Goal: Information Seeking & Learning: Learn about a topic

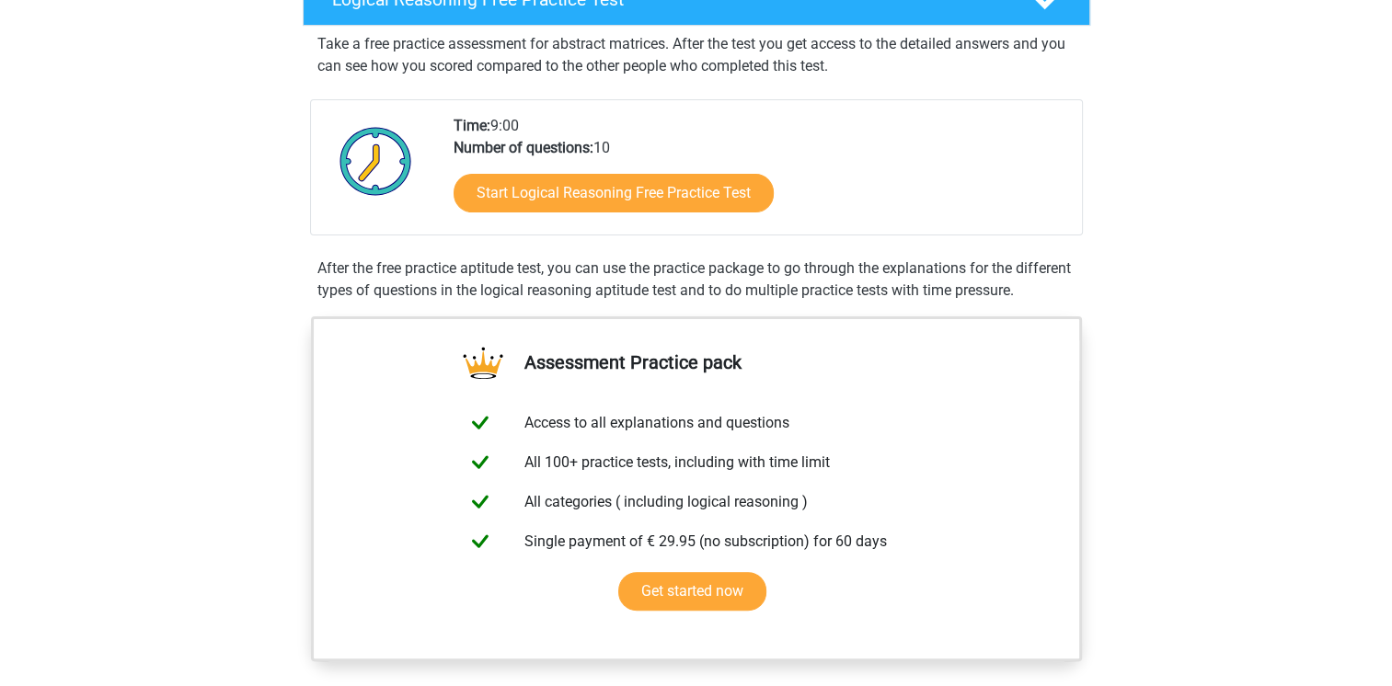
scroll to position [331, 0]
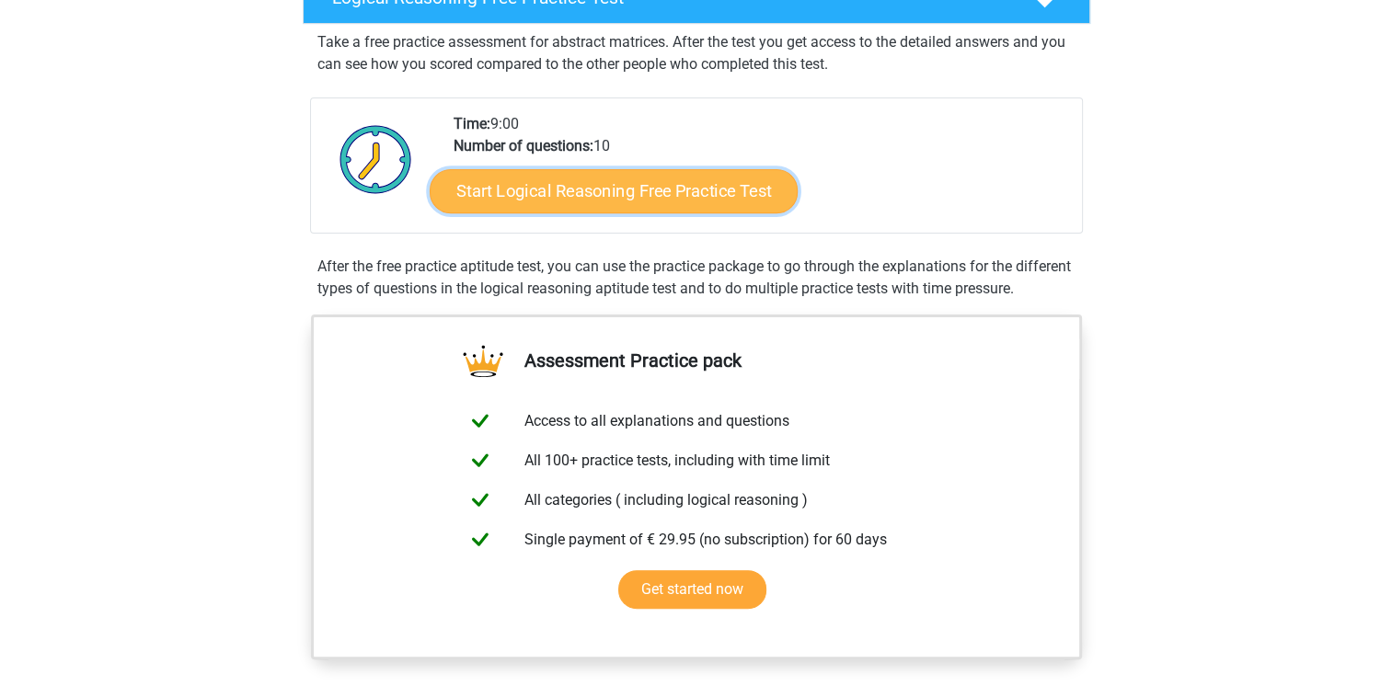
click at [522, 199] on link "Start Logical Reasoning Free Practice Test" at bounding box center [614, 190] width 368 height 44
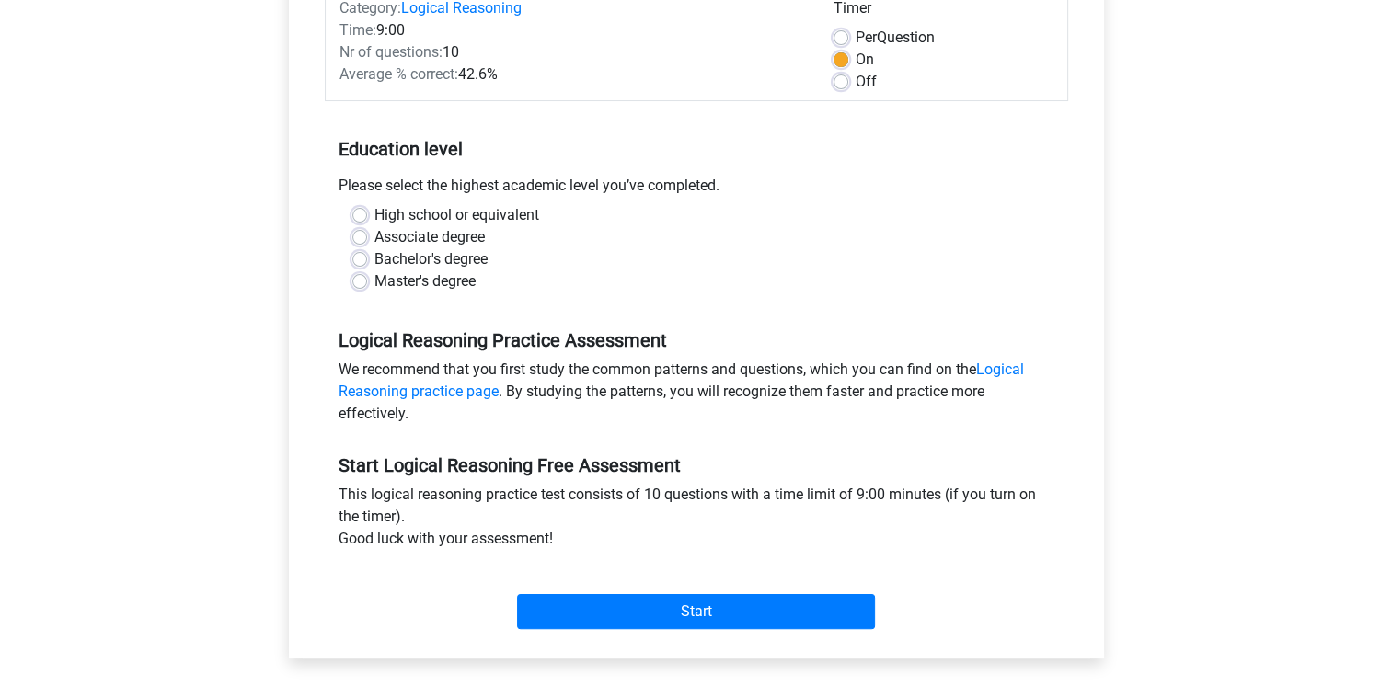
scroll to position [294, 0]
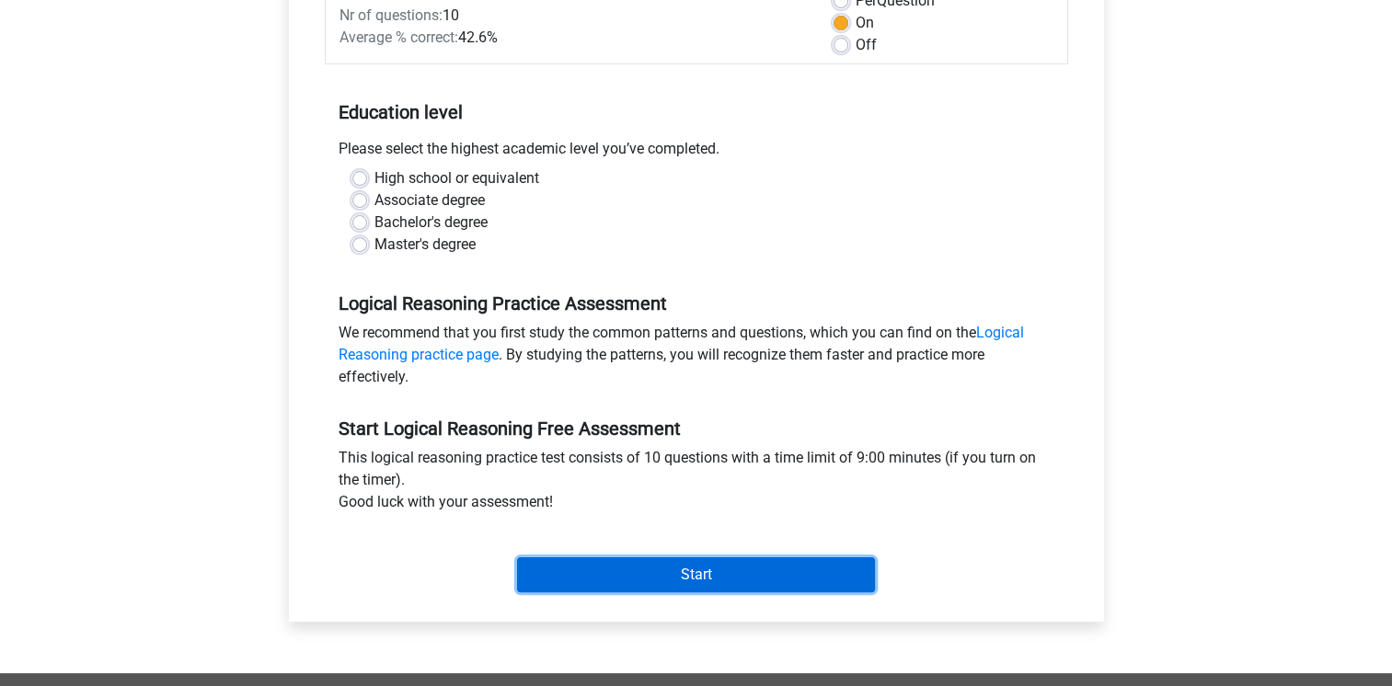
click at [694, 576] on input "Start" at bounding box center [696, 574] width 358 height 35
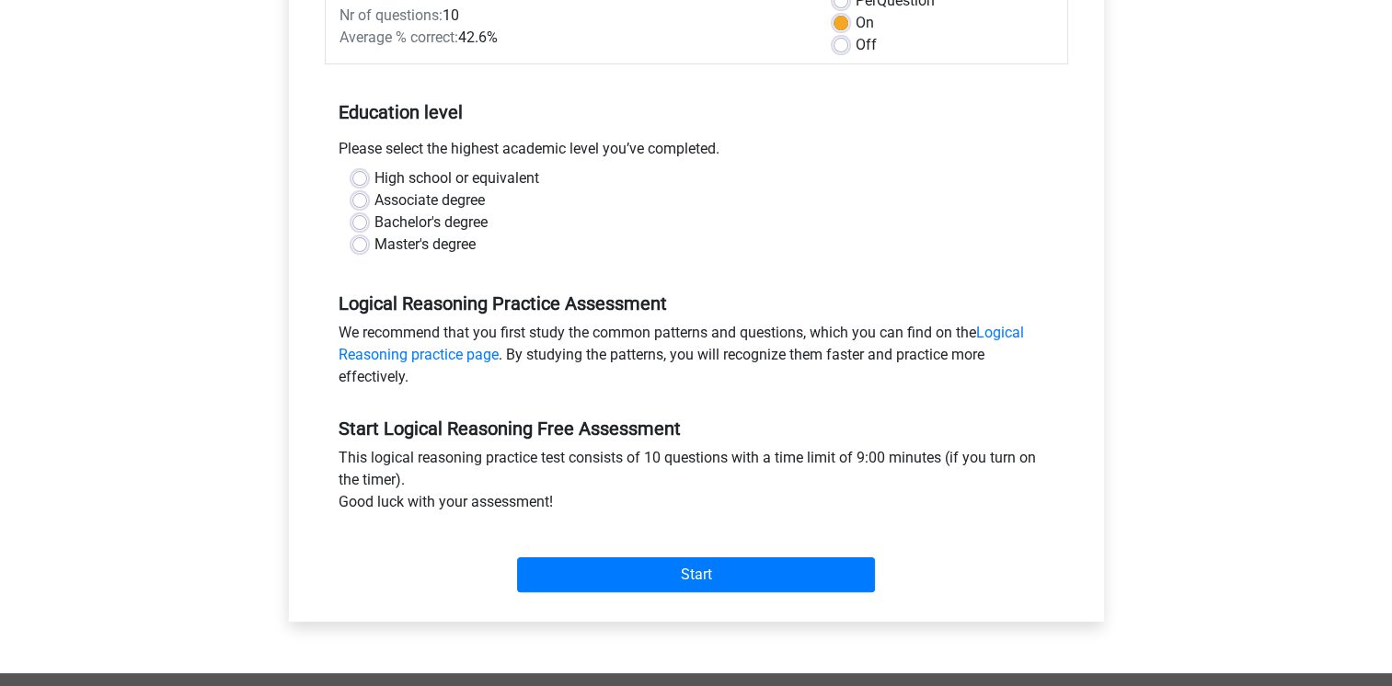
click at [269, 259] on div "Logical Reasoning Free Practice Test Category: Logical Reasoning Time: 9:00 Nr …" at bounding box center [696, 250] width 859 height 846
click at [374, 222] on label "Bachelor's degree" at bounding box center [430, 223] width 113 height 22
click at [356, 222] on input "Bachelor's degree" at bounding box center [359, 221] width 15 height 18
radio input "true"
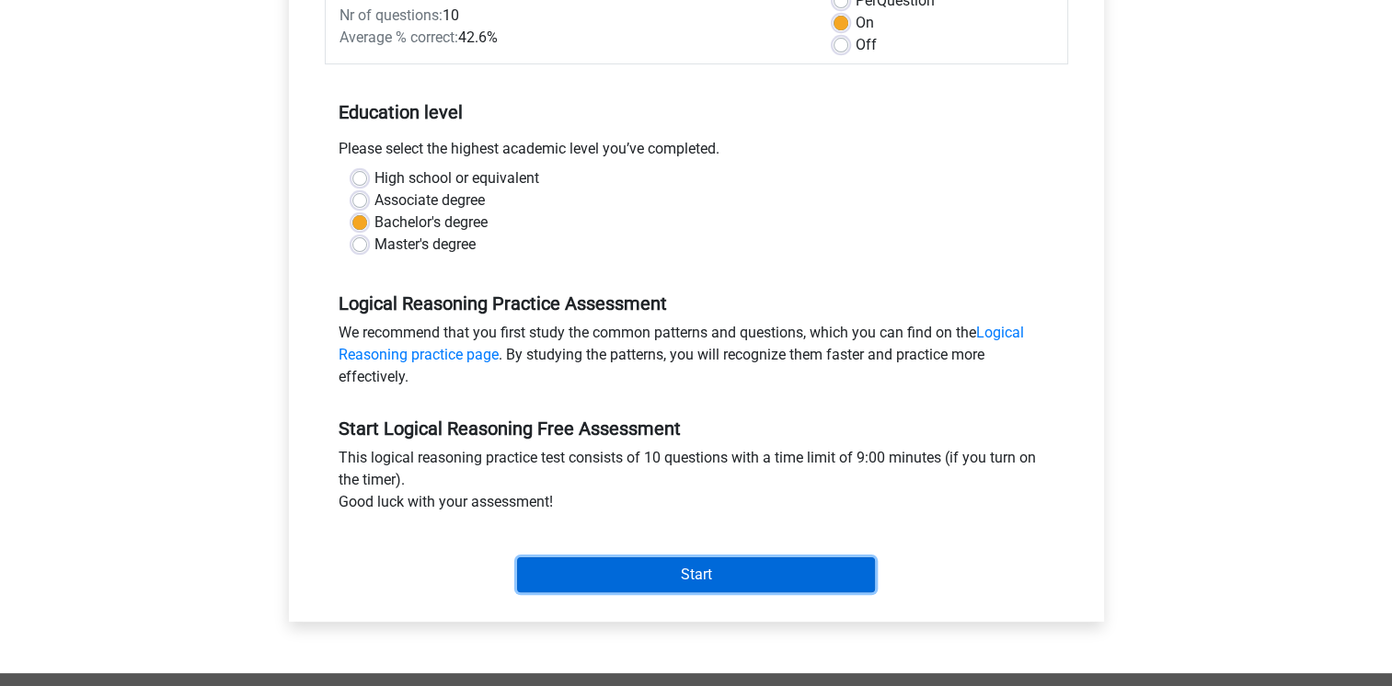
click at [607, 559] on input "Start" at bounding box center [696, 574] width 358 height 35
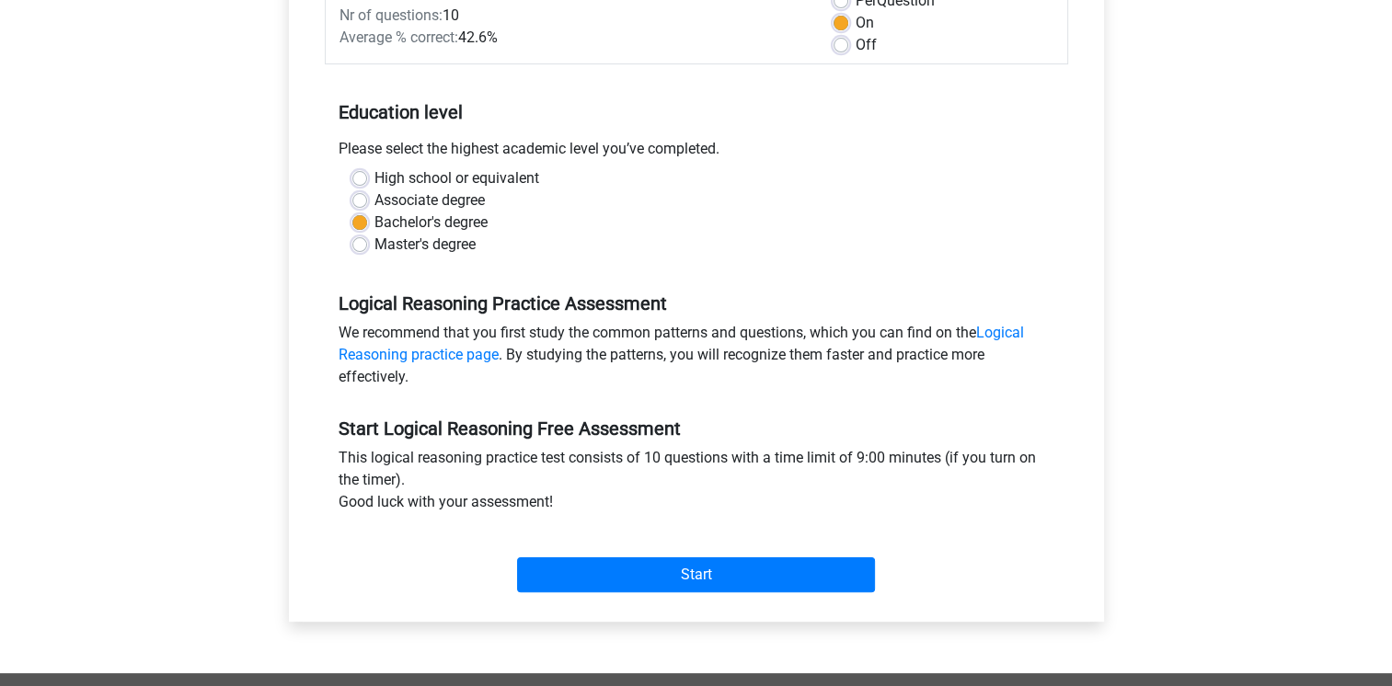
scroll to position [0, 0]
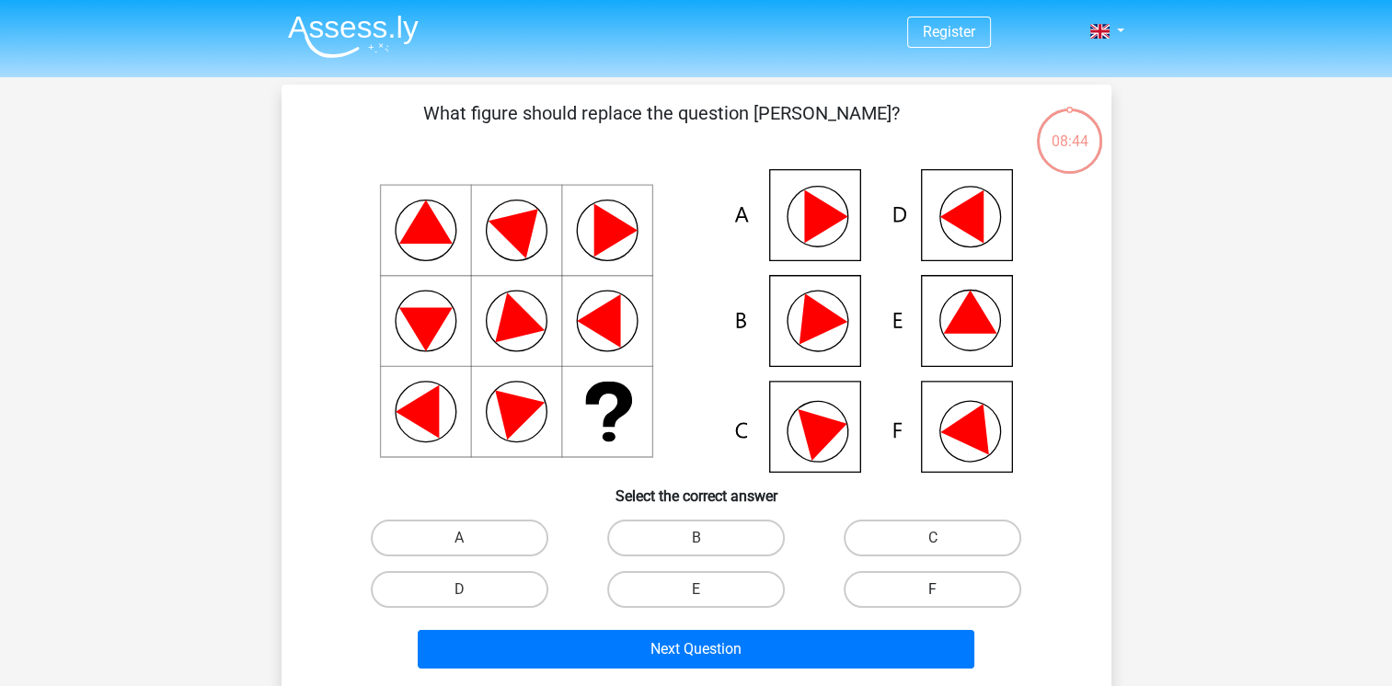
click at [877, 593] on label "F" at bounding box center [932, 589] width 178 height 37
click at [933, 593] on input "F" at bounding box center [939, 596] width 12 height 12
radio input "true"
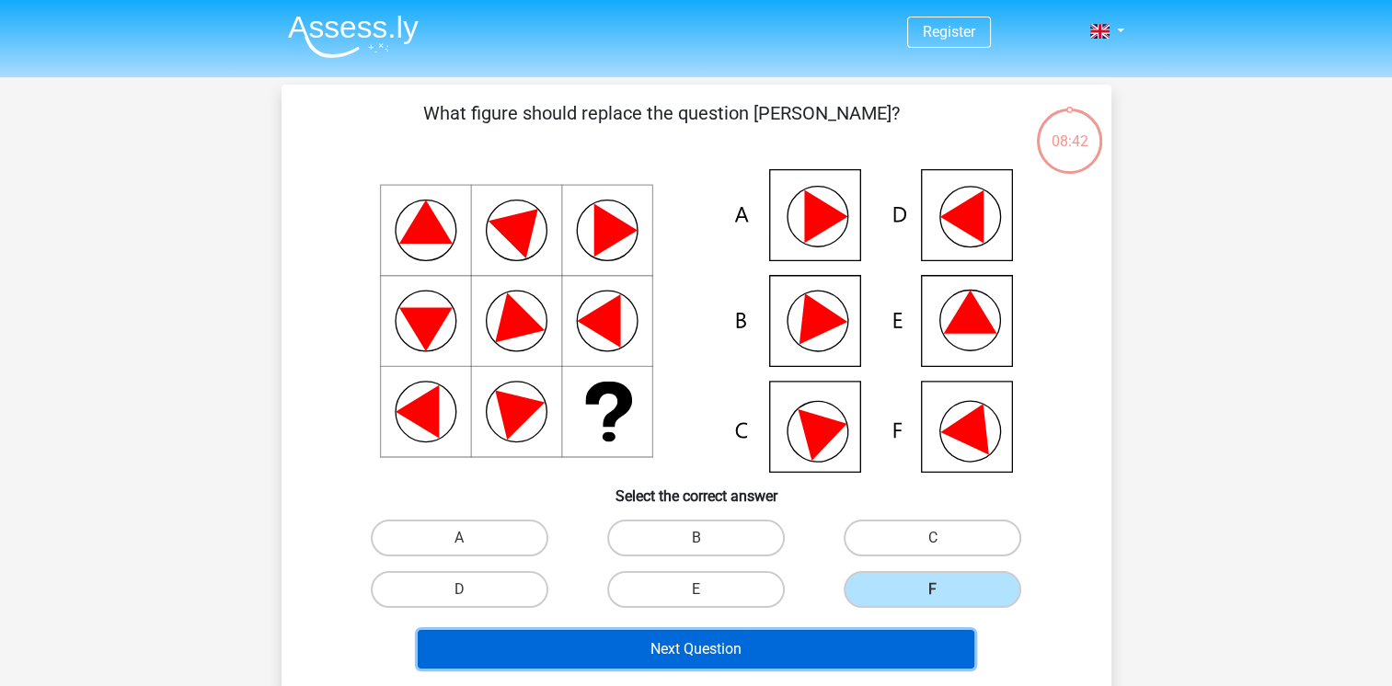
click at [720, 656] on button "Next Question" at bounding box center [696, 649] width 556 height 39
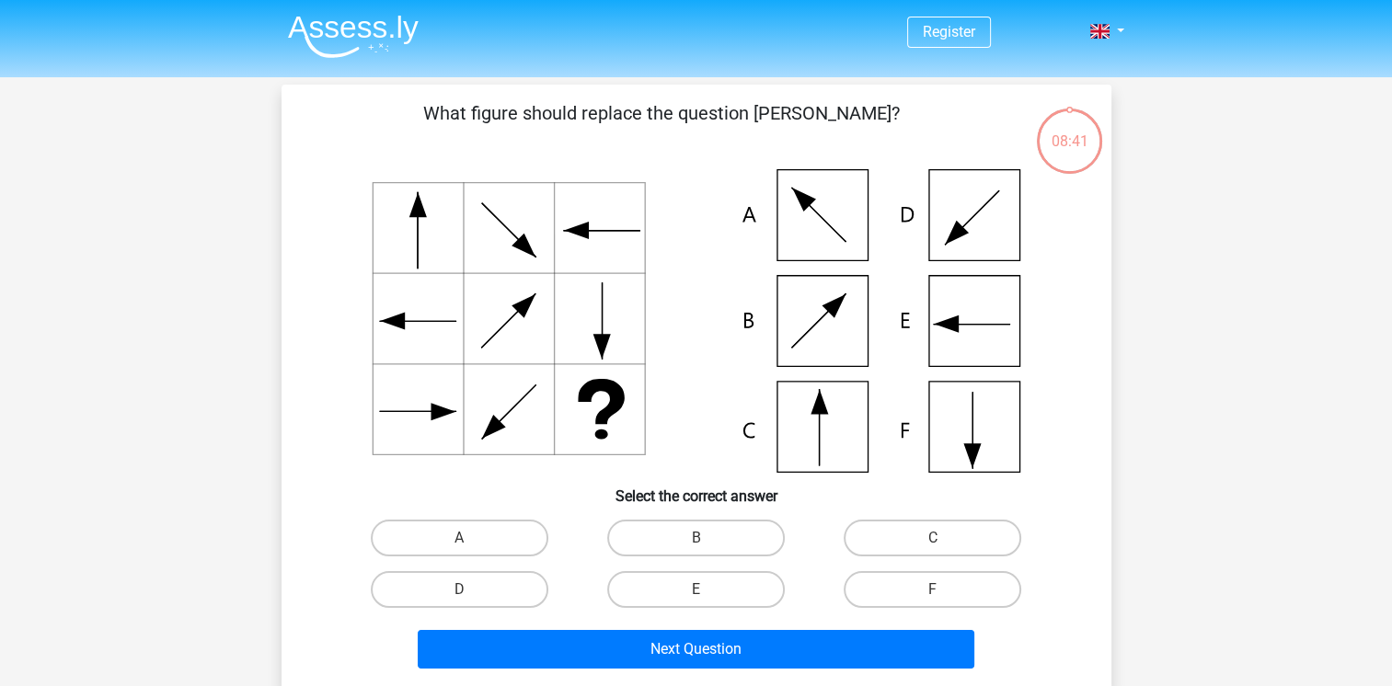
scroll to position [85, 0]
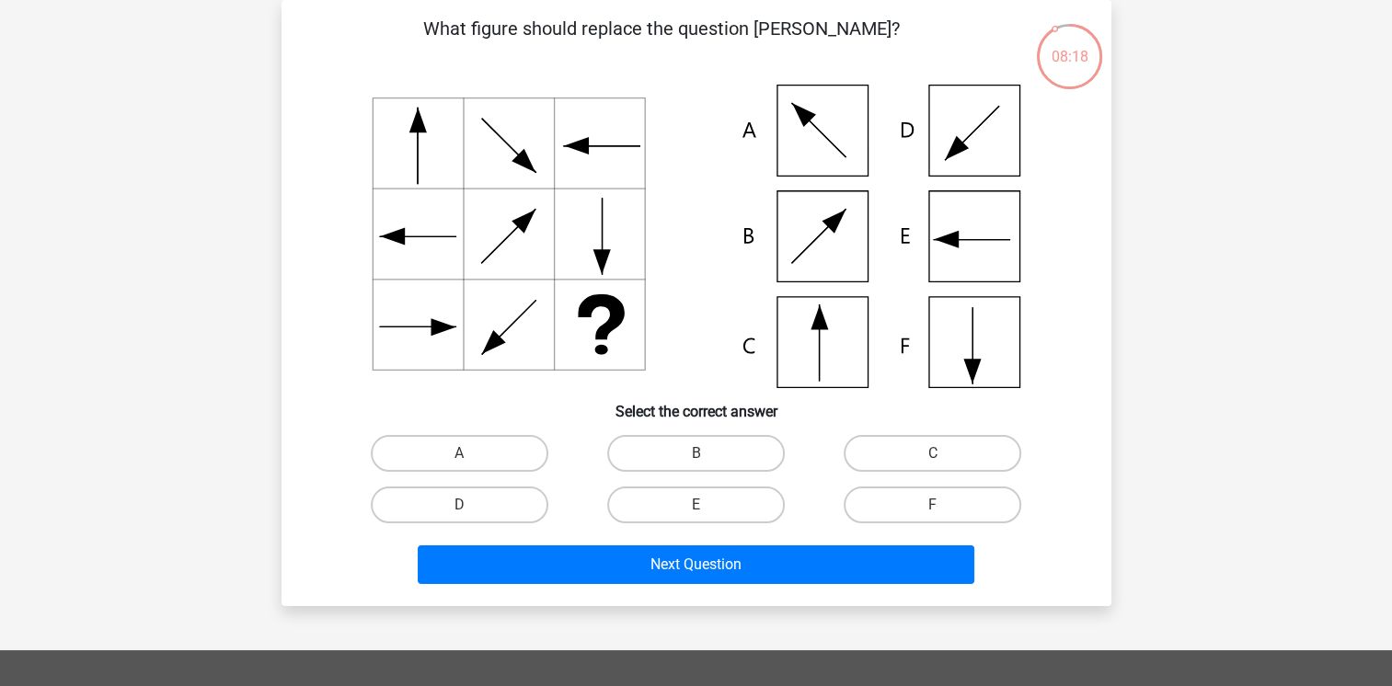
click at [982, 259] on icon at bounding box center [696, 237] width 741 height 304
click at [756, 499] on label "E" at bounding box center [696, 505] width 178 height 37
click at [707, 505] on input "E" at bounding box center [701, 511] width 12 height 12
radio input "true"
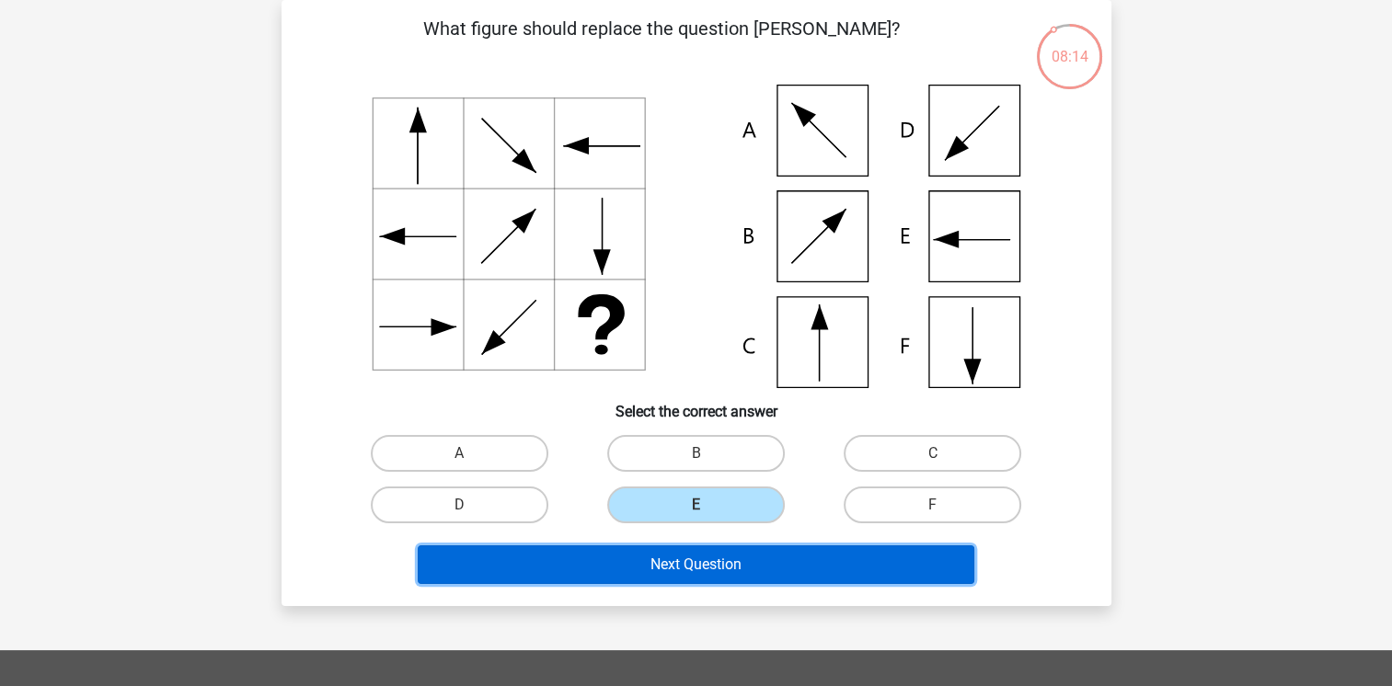
click at [706, 561] on button "Next Question" at bounding box center [696, 564] width 556 height 39
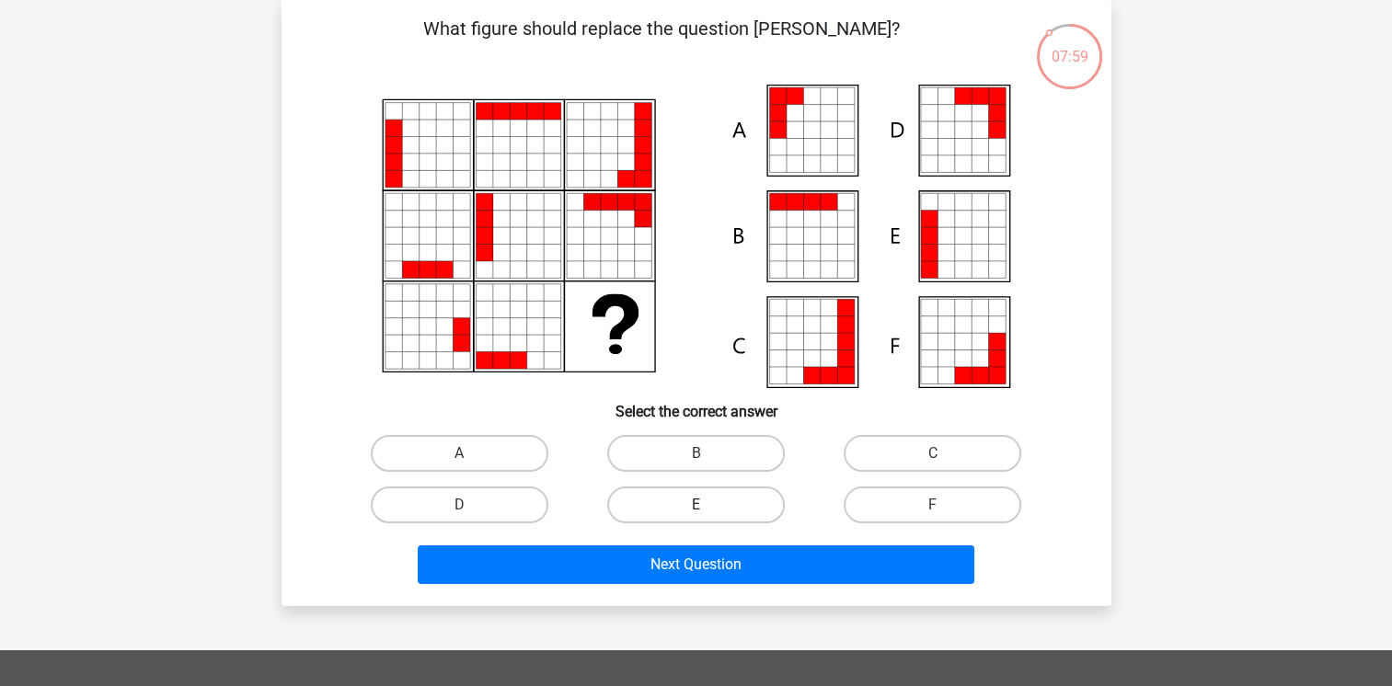
click at [651, 509] on label "E" at bounding box center [696, 505] width 178 height 37
click at [695, 509] on input "E" at bounding box center [701, 511] width 12 height 12
radio input "true"
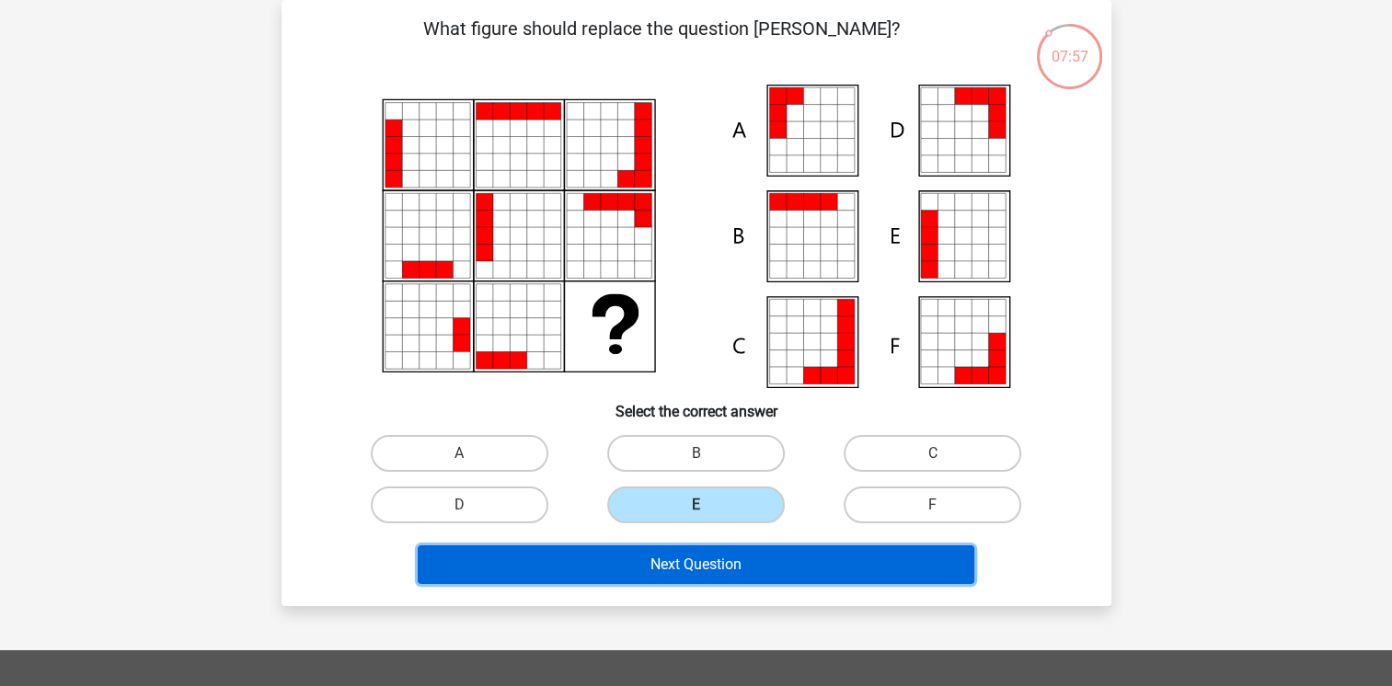
click at [675, 560] on button "Next Question" at bounding box center [696, 564] width 556 height 39
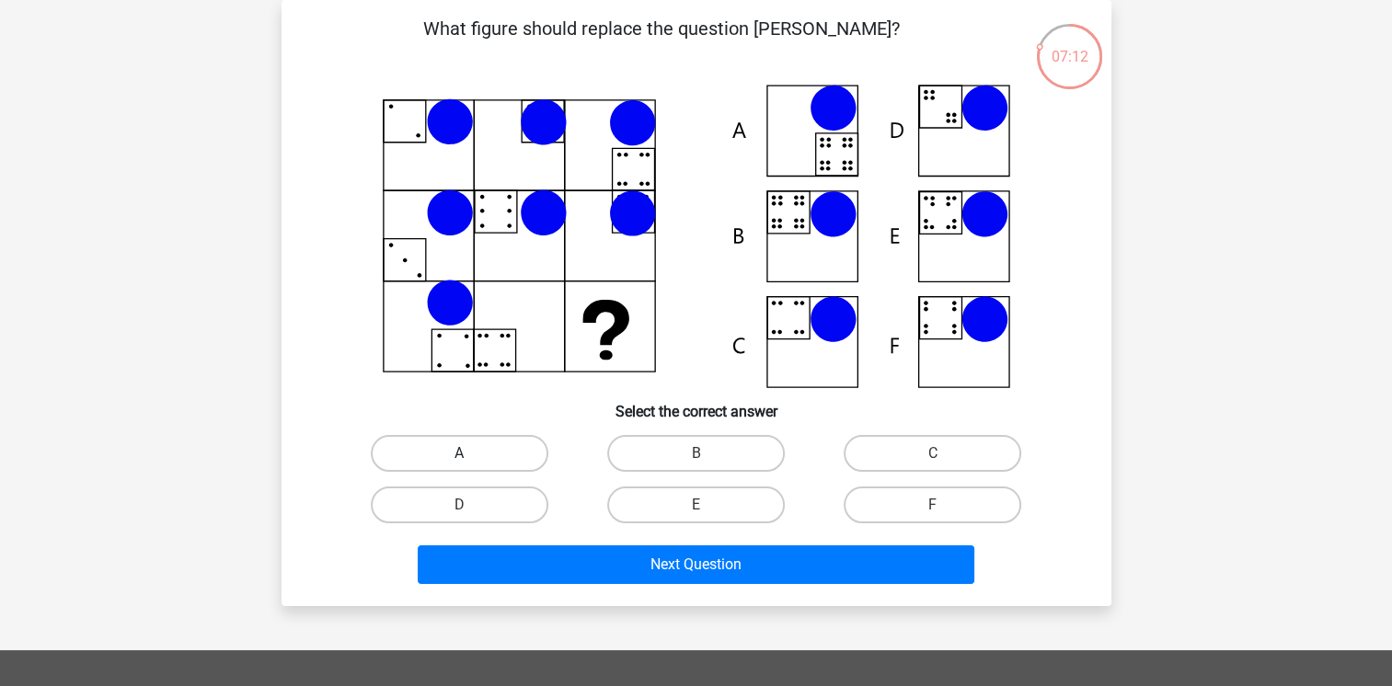
click at [406, 442] on label "A" at bounding box center [460, 453] width 178 height 37
click at [459, 453] on input "A" at bounding box center [465, 459] width 12 height 12
radio input "true"
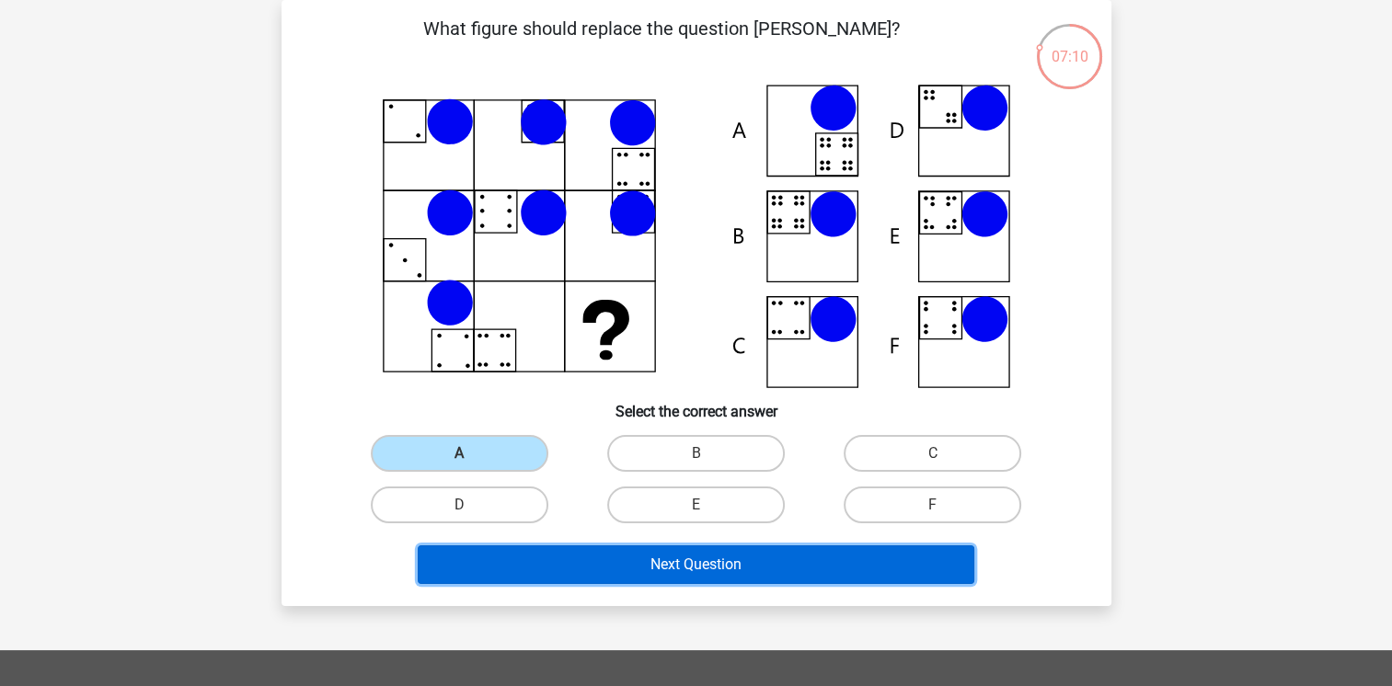
click at [675, 556] on button "Next Question" at bounding box center [696, 564] width 556 height 39
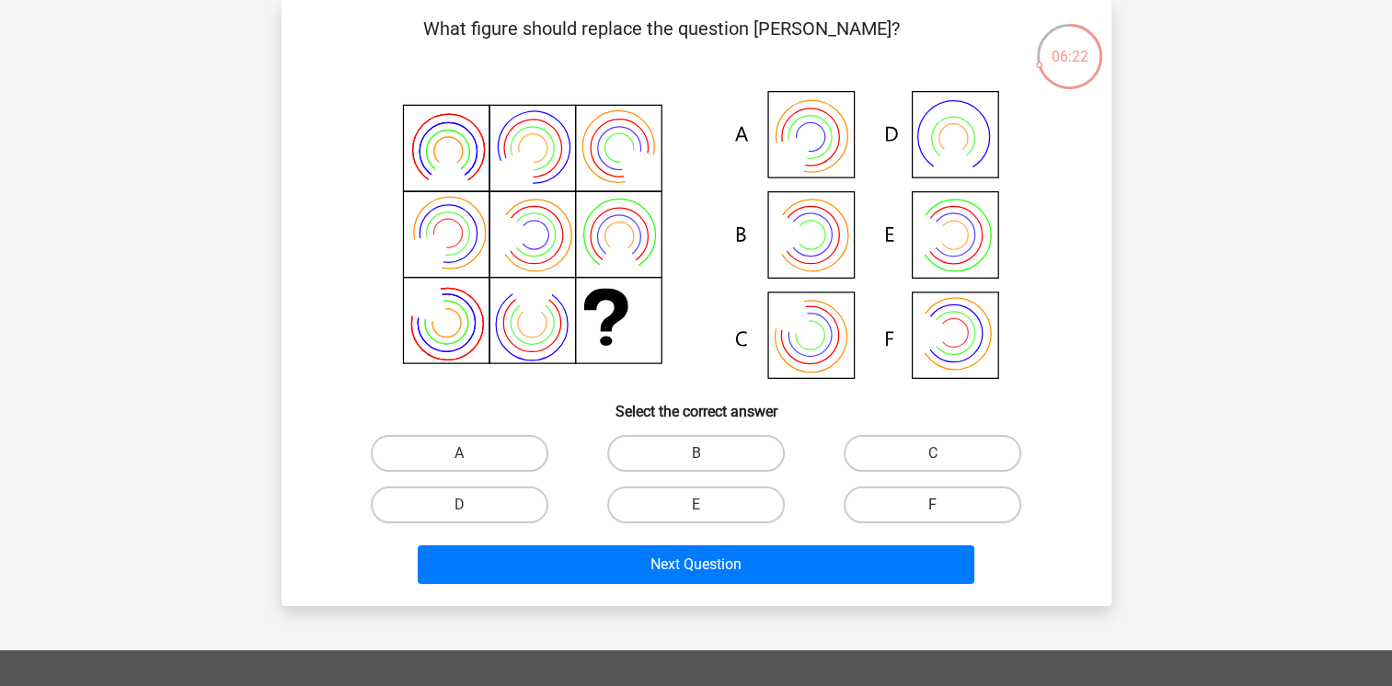
click at [883, 499] on label "F" at bounding box center [932, 505] width 178 height 37
click at [933, 505] on input "F" at bounding box center [939, 511] width 12 height 12
radio input "true"
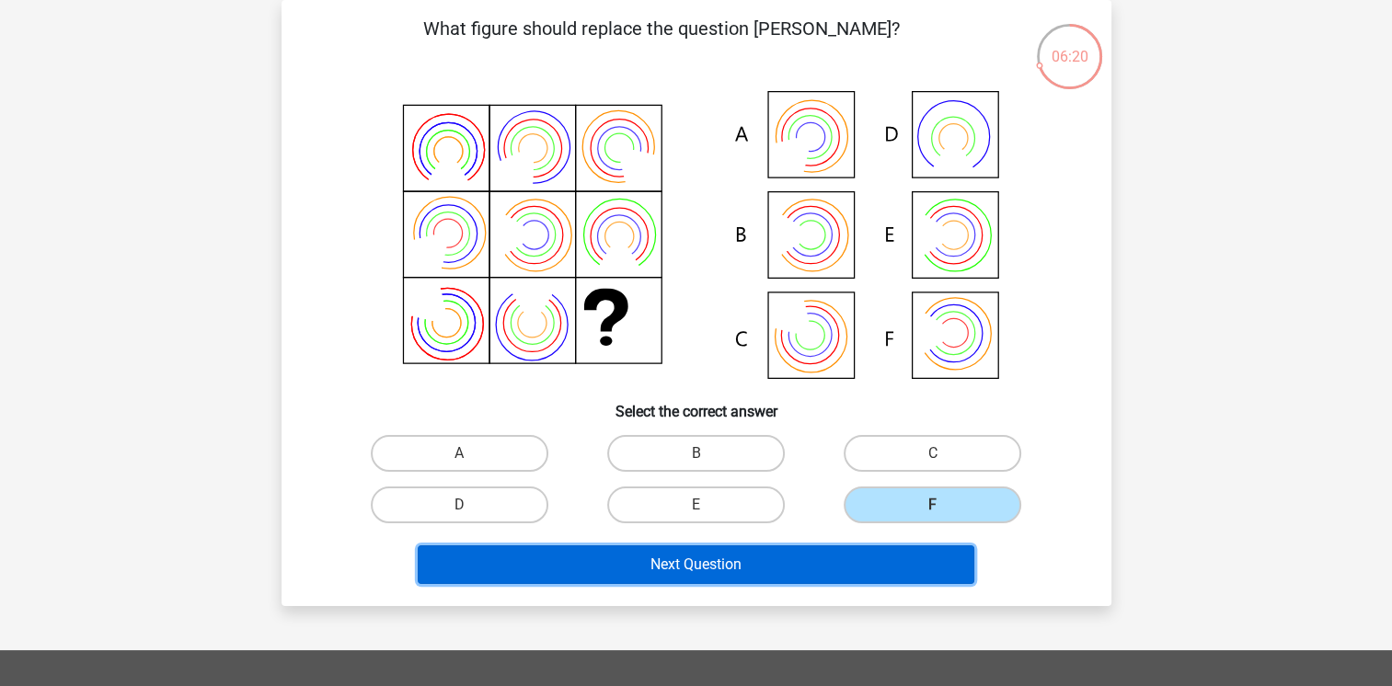
click at [748, 557] on button "Next Question" at bounding box center [696, 564] width 556 height 39
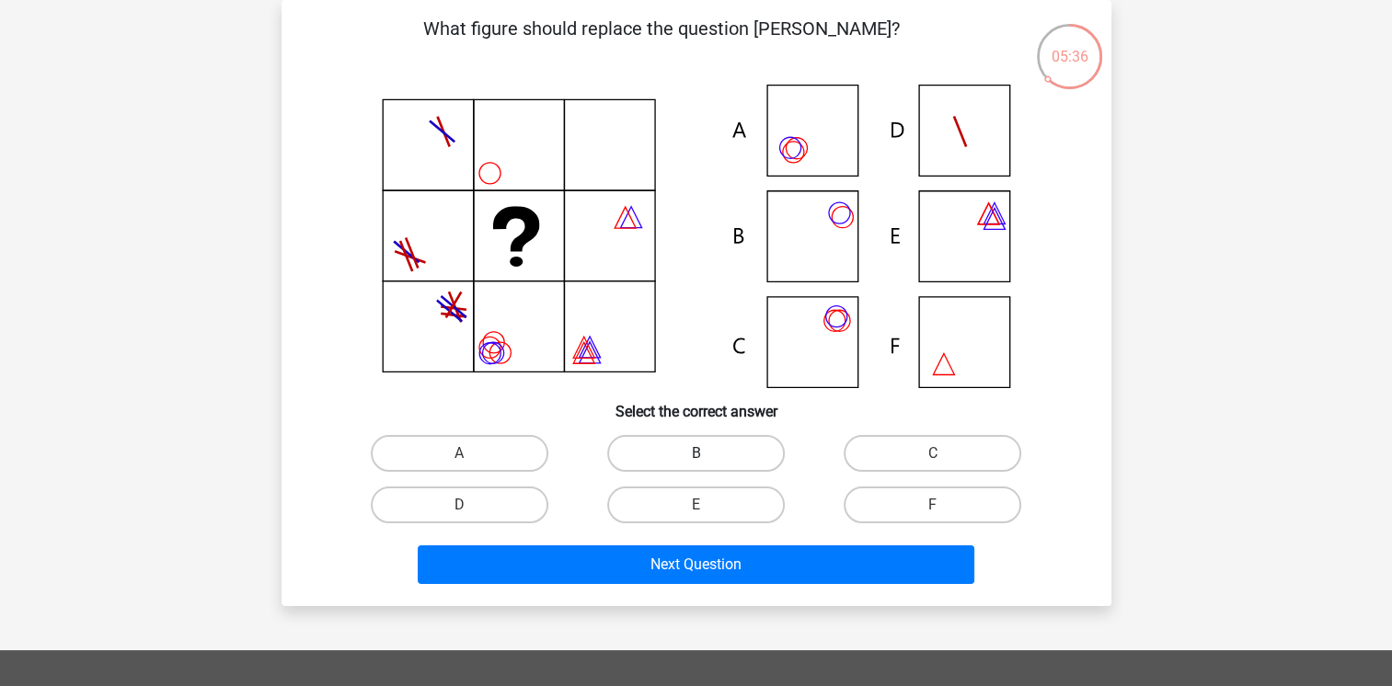
click at [633, 448] on label "B" at bounding box center [696, 453] width 178 height 37
click at [695, 453] on input "B" at bounding box center [701, 459] width 12 height 12
radio input "true"
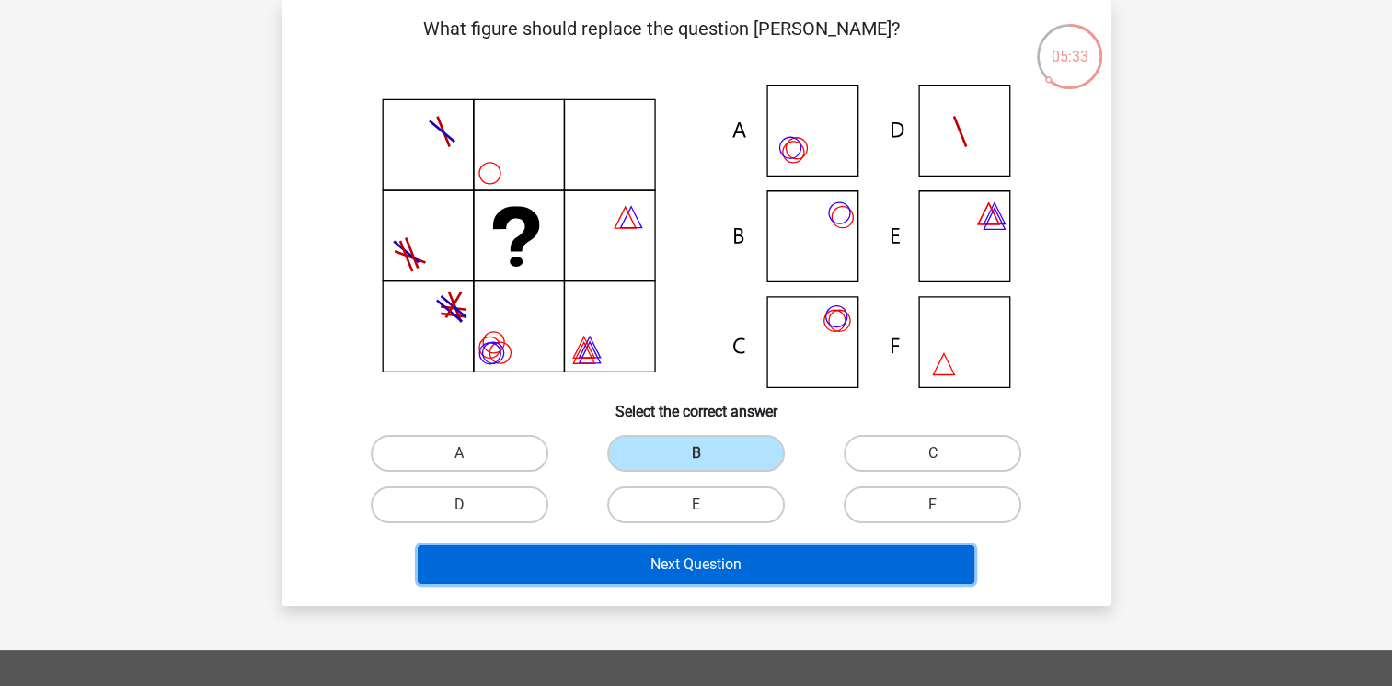
click at [656, 562] on button "Next Question" at bounding box center [696, 564] width 556 height 39
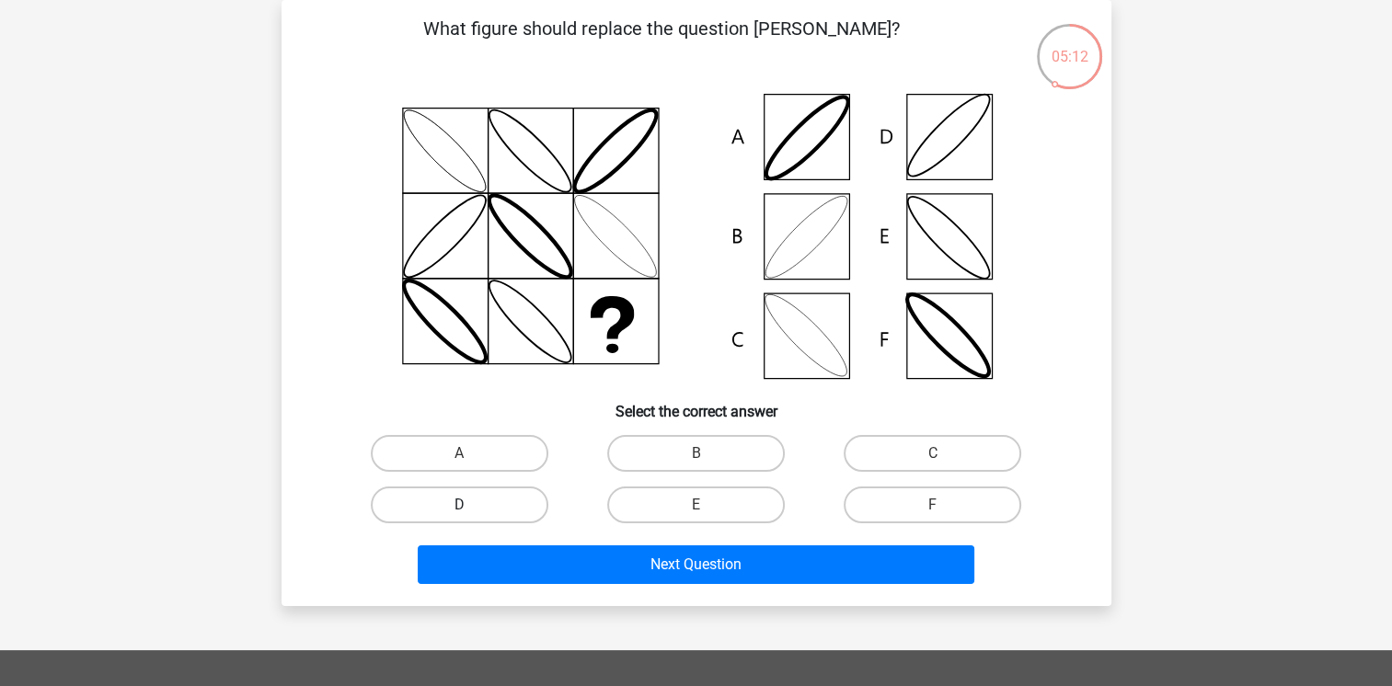
click at [499, 510] on label "D" at bounding box center [460, 505] width 178 height 37
click at [471, 510] on input "D" at bounding box center [465, 511] width 12 height 12
radio input "true"
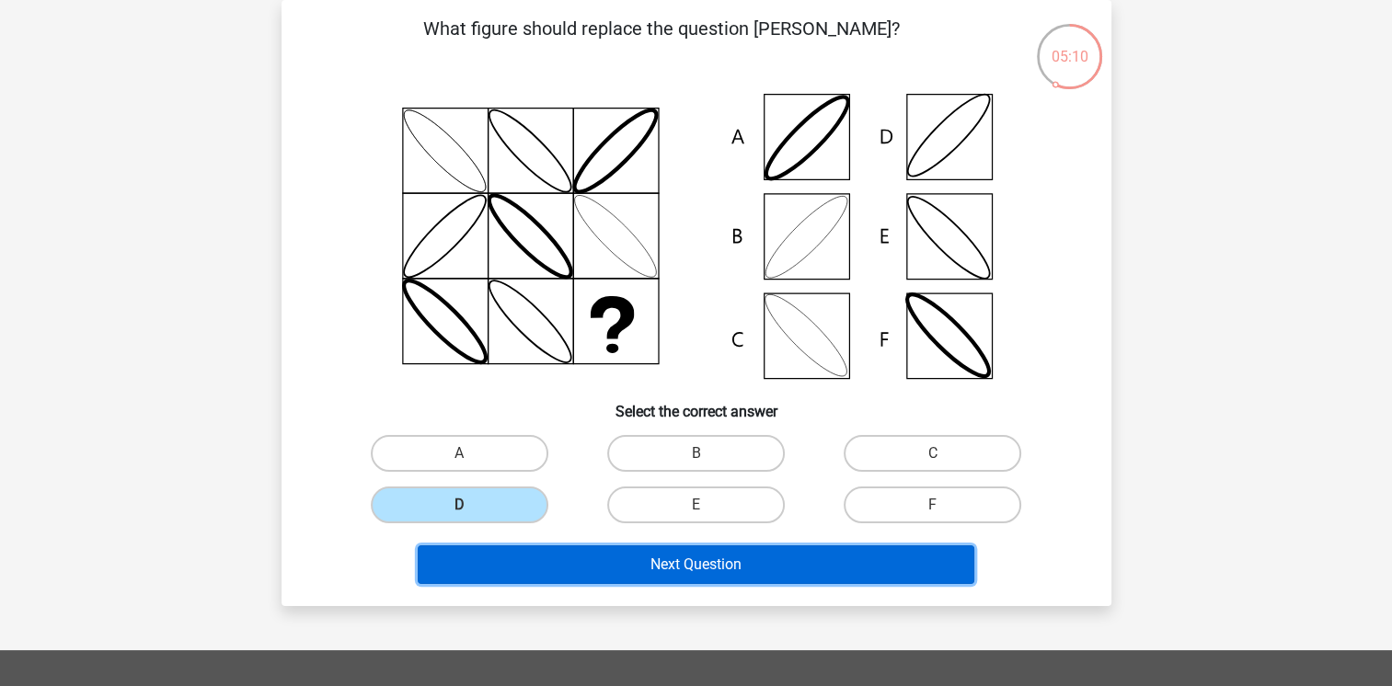
click at [652, 563] on button "Next Question" at bounding box center [696, 564] width 556 height 39
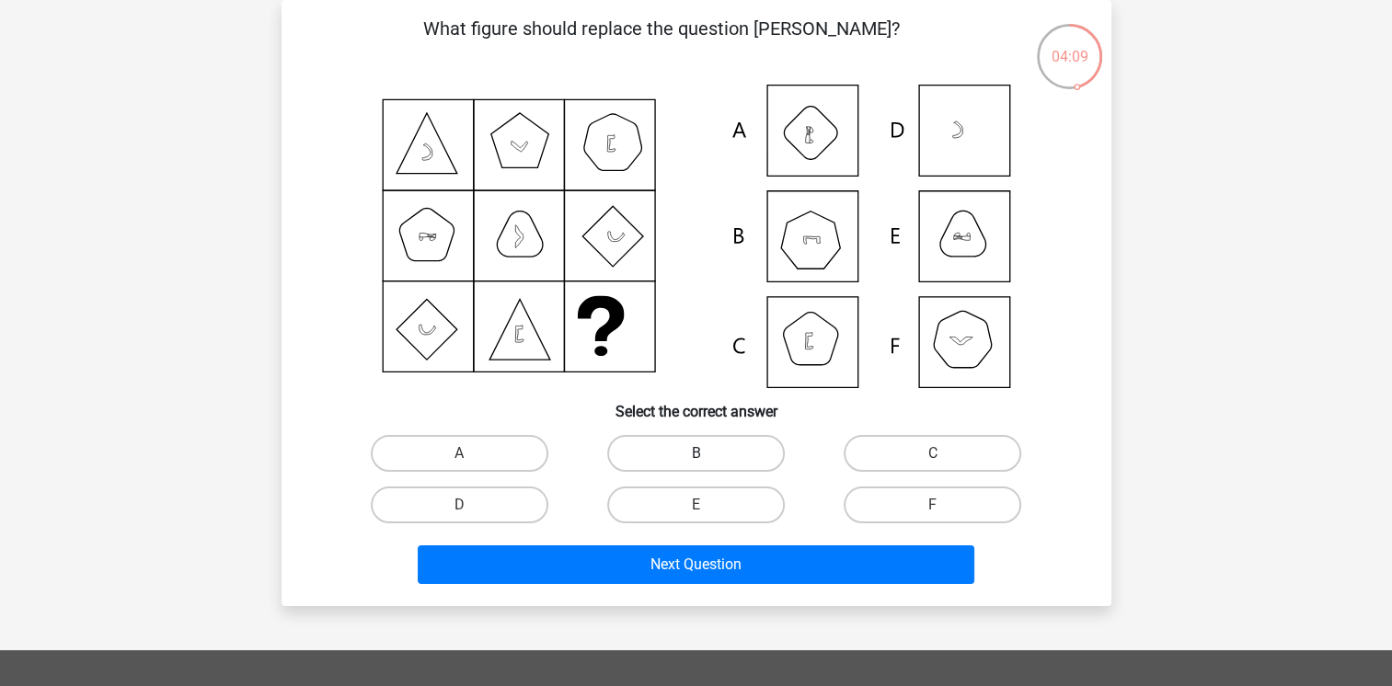
click at [625, 456] on label "B" at bounding box center [696, 453] width 178 height 37
click at [695, 456] on input "B" at bounding box center [701, 459] width 12 height 12
radio input "true"
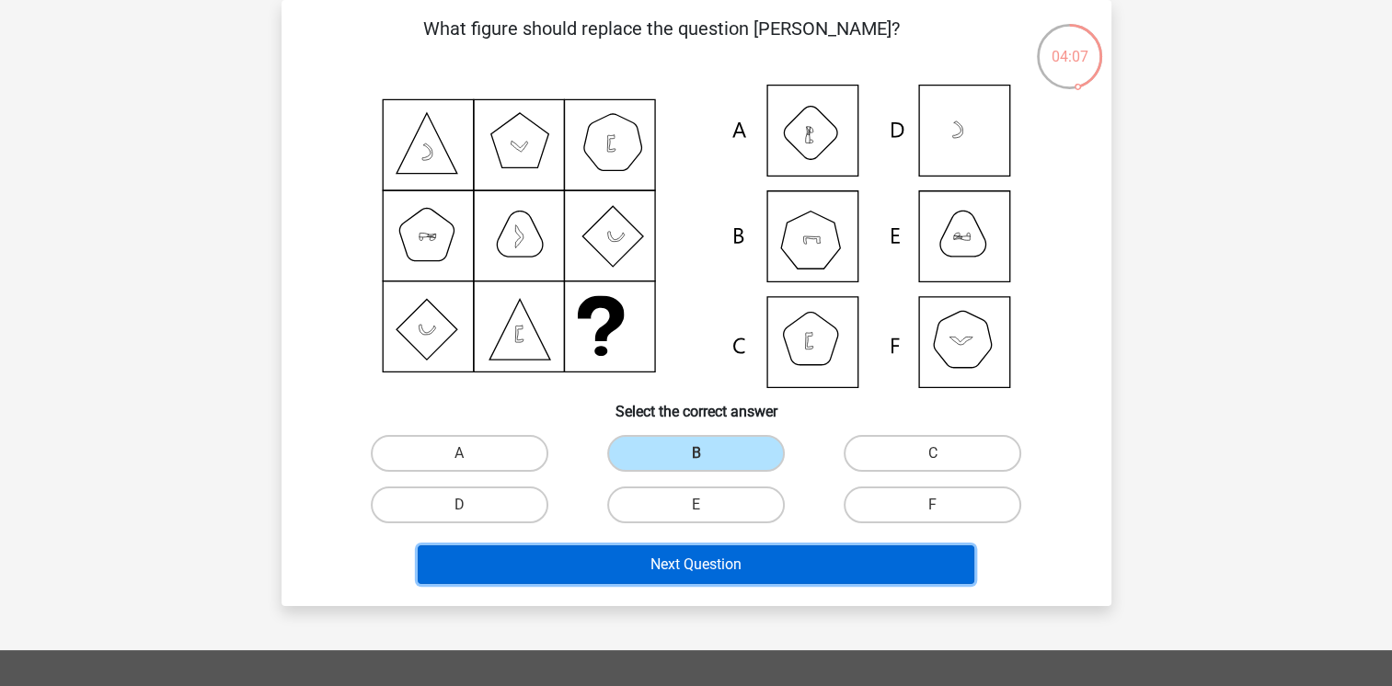
click at [610, 558] on button "Next Question" at bounding box center [696, 564] width 556 height 39
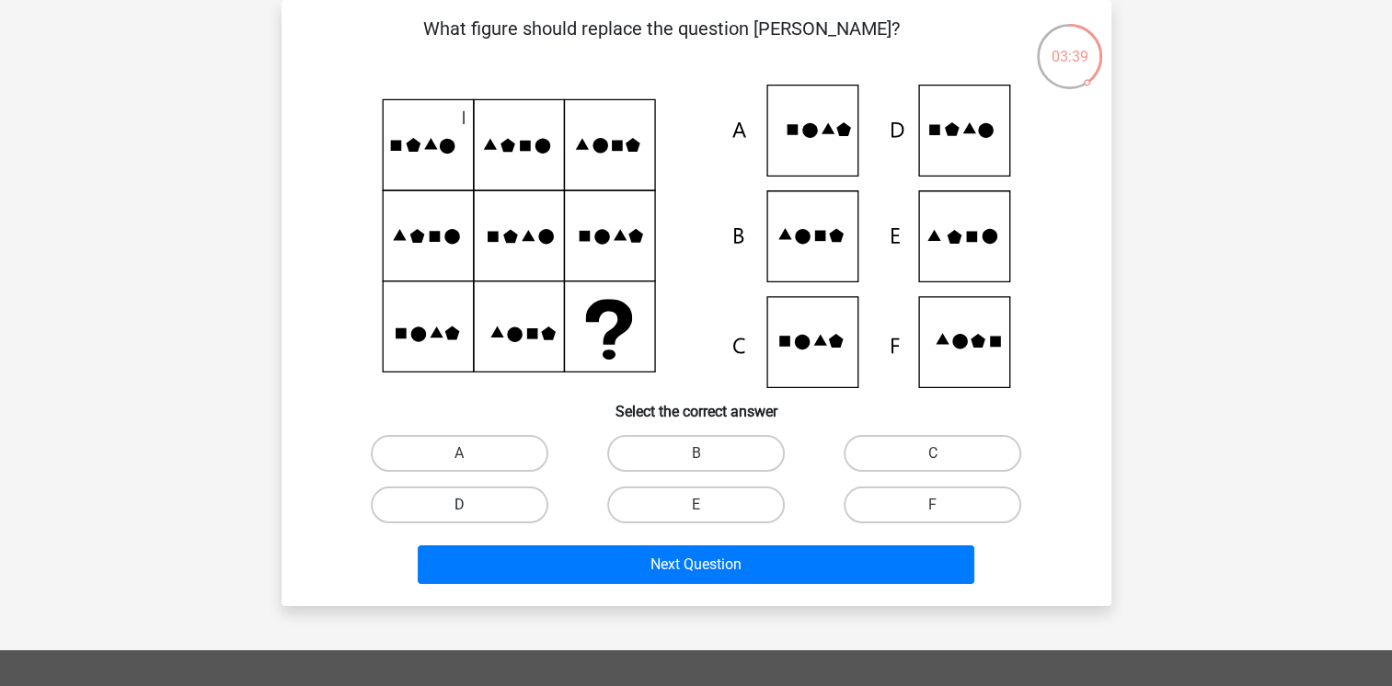
click at [453, 510] on label "D" at bounding box center [460, 505] width 178 height 37
click at [459, 510] on input "D" at bounding box center [465, 511] width 12 height 12
radio input "true"
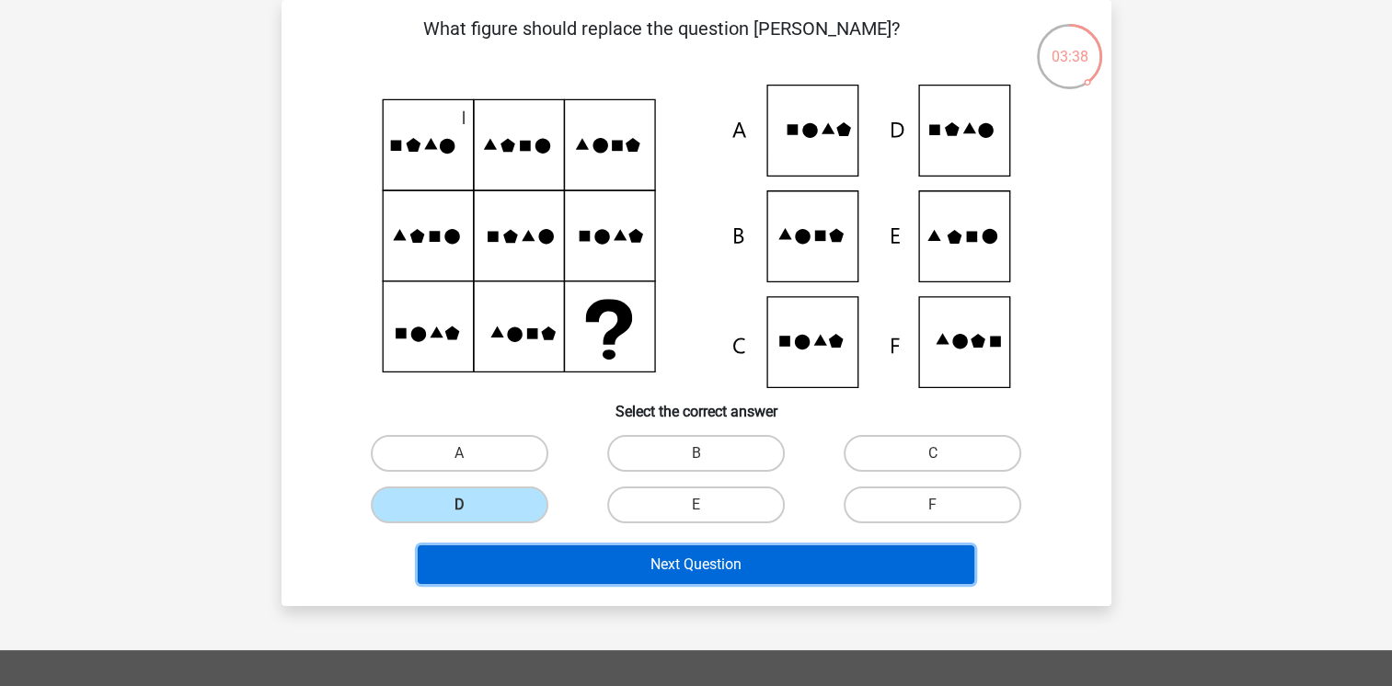
click at [580, 557] on button "Next Question" at bounding box center [696, 564] width 556 height 39
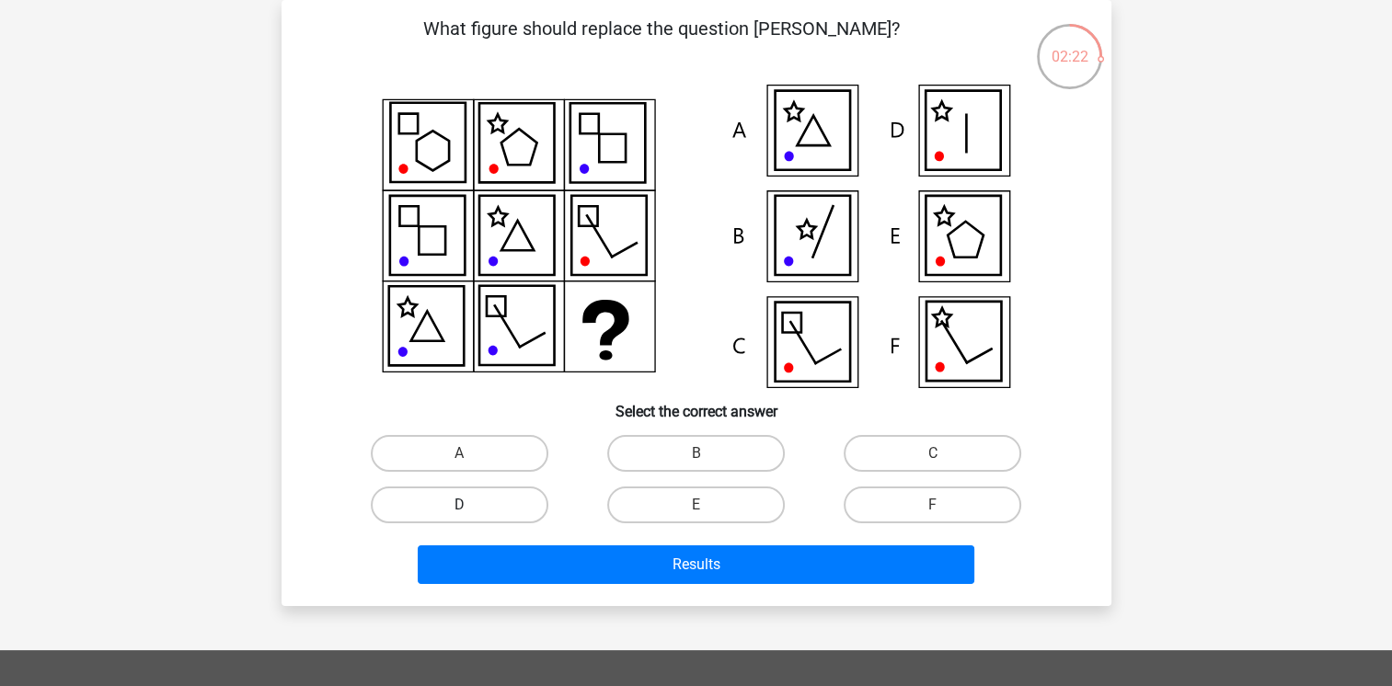
click at [402, 501] on label "D" at bounding box center [460, 505] width 178 height 37
click at [459, 505] on input "D" at bounding box center [465, 511] width 12 height 12
radio input "true"
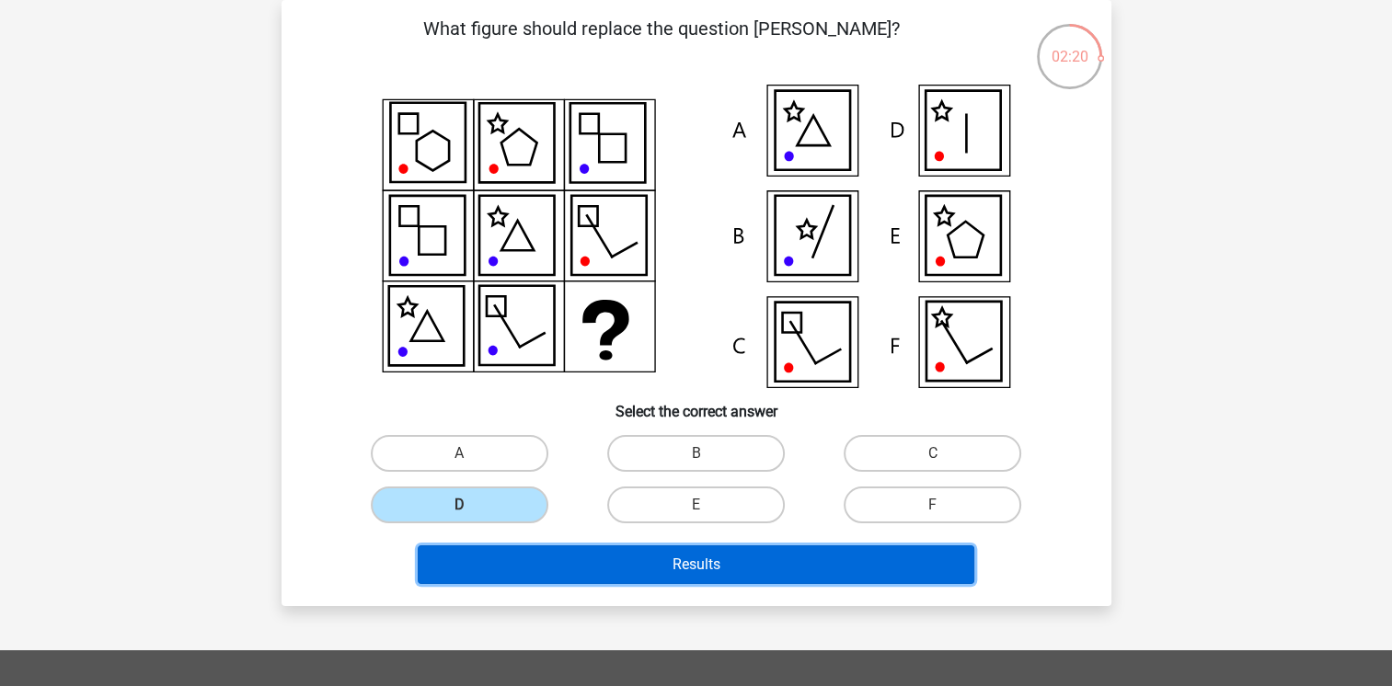
click at [616, 569] on button "Results" at bounding box center [696, 564] width 556 height 39
